Goal: Find specific page/section: Find specific page/section

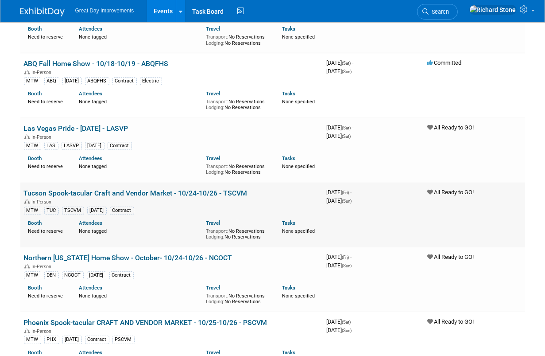
scroll to position [1650, 0]
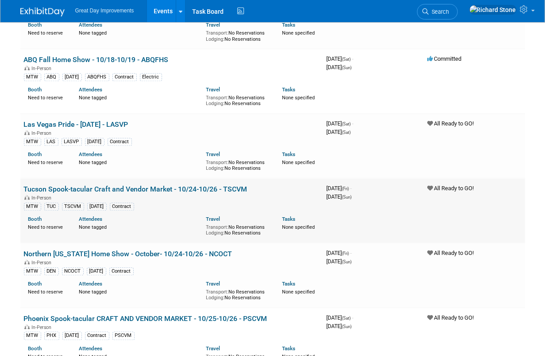
click at [233, 185] on link "Tucson Spook-tacular Craft and Vendor Market - 10/24-10/26 - TSCVM" at bounding box center [136, 189] width 224 height 8
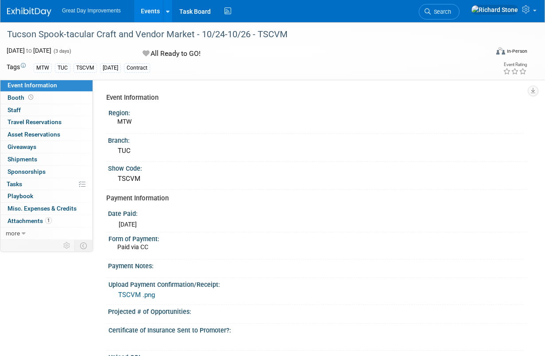
drag, startPoint x: 256, startPoint y: 32, endPoint x: 285, endPoint y: 30, distance: 29.4
click at [285, 30] on div "Tucson Spook-tacular Craft and Vendor Market - 10/24-10/26 - TSCVM" at bounding box center [243, 35] width 479 height 16
drag, startPoint x: 285, startPoint y: 30, endPoint x: 279, endPoint y: 31, distance: 6.3
copy div "TSCVM"
click at [328, 40] on div "Tucson Spook-tacular Craft and Vendor Market - 10/24-10/26 - TSCVM" at bounding box center [243, 35] width 479 height 16
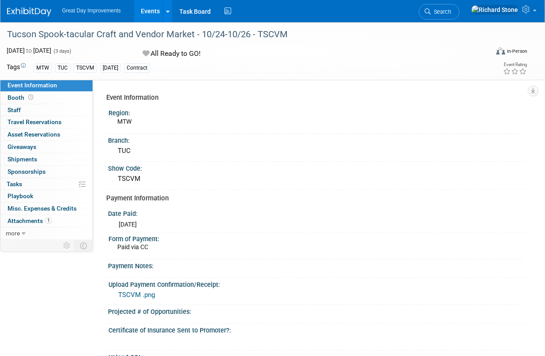
click at [43, 16] on img at bounding box center [29, 12] width 44 height 9
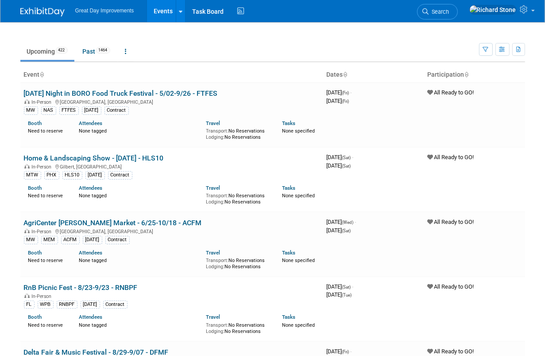
click at [28, 12] on img at bounding box center [42, 12] width 44 height 9
click at [485, 45] on button "button" at bounding box center [486, 49] width 14 height 13
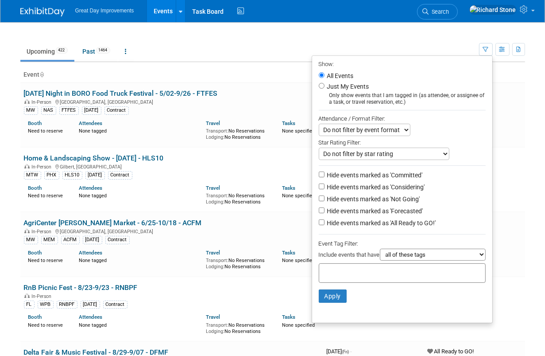
click at [332, 276] on div at bounding box center [402, 272] width 167 height 19
type input "MTW"
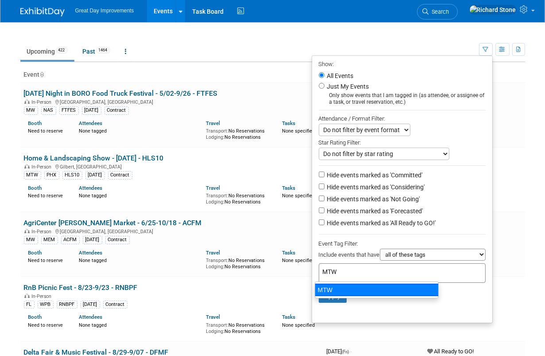
click at [324, 288] on div "MTW" at bounding box center [377, 290] width 124 height 12
type input "MTW"
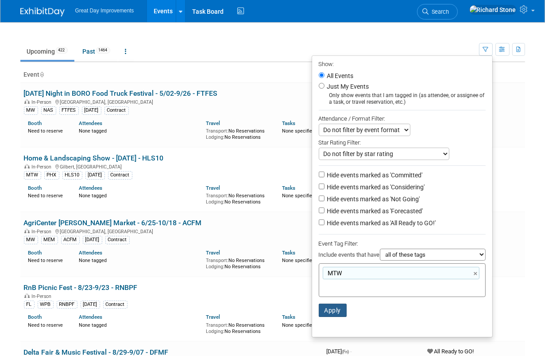
click at [339, 315] on button "Apply" at bounding box center [333, 310] width 28 height 13
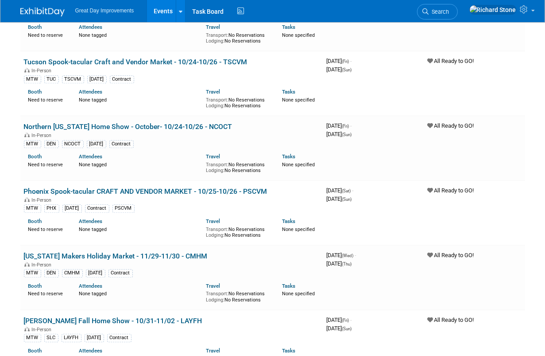
scroll to position [1773, 0]
